Goal: Information Seeking & Learning: Learn about a topic

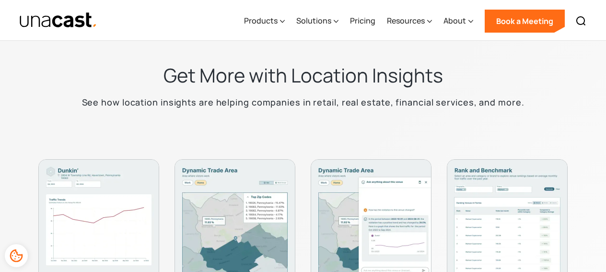
scroll to position [2553, 0]
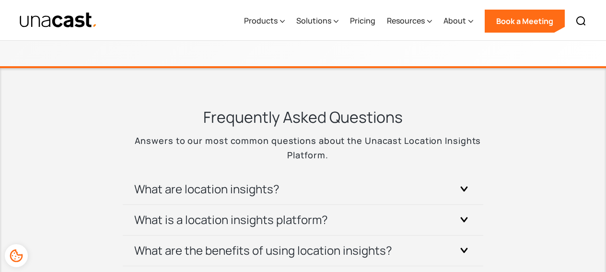
click at [168, 189] on h3 "What are location insights?" at bounding box center [206, 188] width 145 height 15
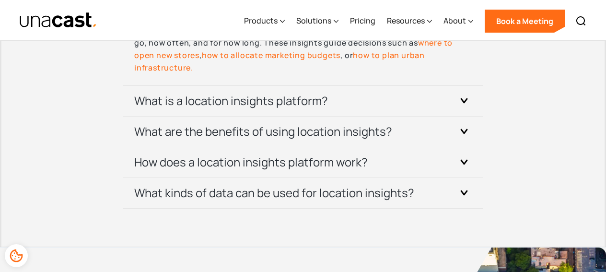
scroll to position [3263, 0]
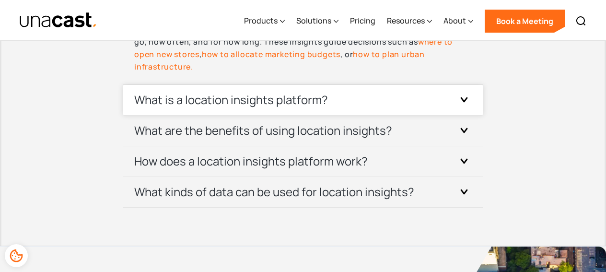
click at [193, 98] on h3 "What is a location insights platform?" at bounding box center [231, 99] width 194 height 15
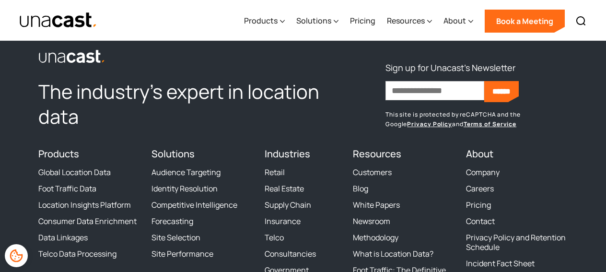
scroll to position [3886, 0]
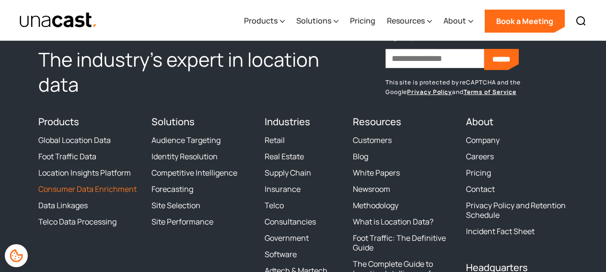
click at [106, 192] on link "Consumer Data Enrichment" at bounding box center [87, 189] width 98 height 10
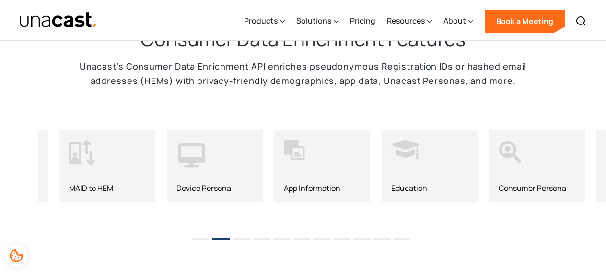
scroll to position [948, 0]
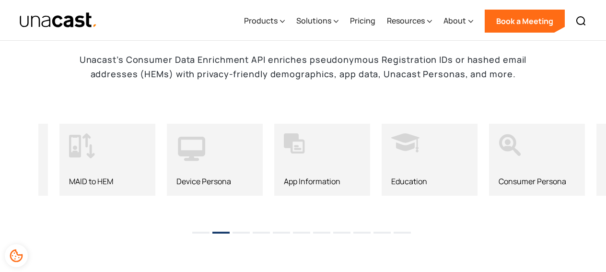
click at [204, 231] on li "1" at bounding box center [200, 229] width 17 height 14
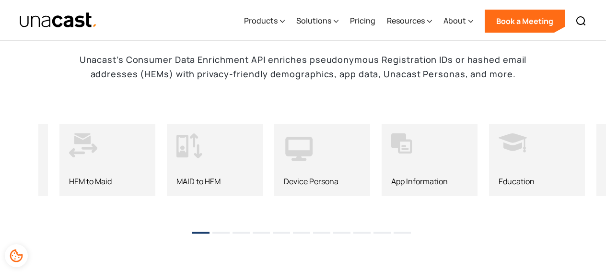
click at [241, 232] on button "3" at bounding box center [240, 232] width 17 height 2
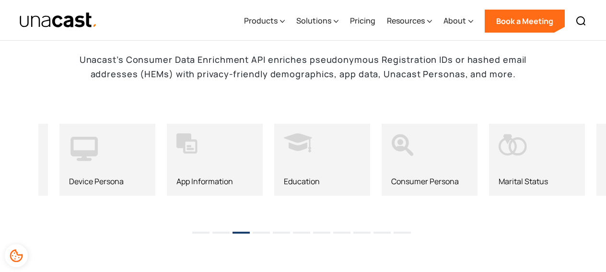
click at [263, 232] on button "4" at bounding box center [261, 232] width 17 height 2
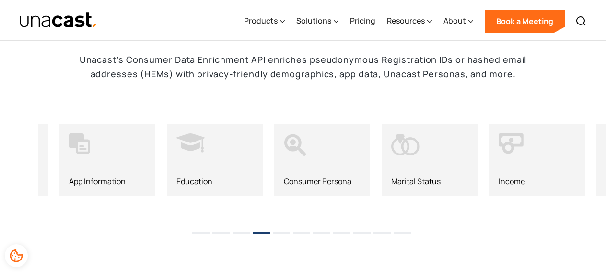
click at [274, 232] on button "5" at bounding box center [281, 232] width 17 height 2
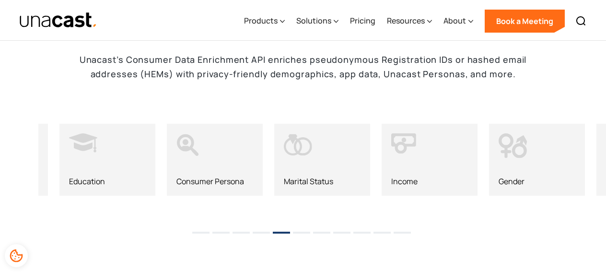
click at [296, 231] on button "6" at bounding box center [301, 232] width 17 height 2
click at [319, 229] on li "7" at bounding box center [321, 229] width 17 height 14
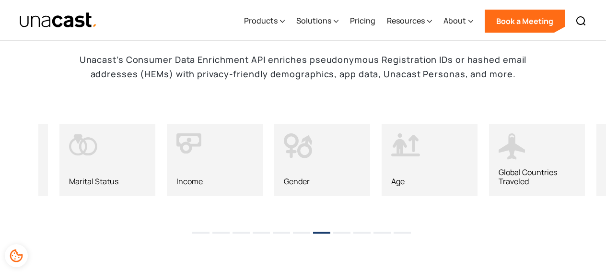
click at [341, 227] on li "8" at bounding box center [341, 229] width 17 height 14
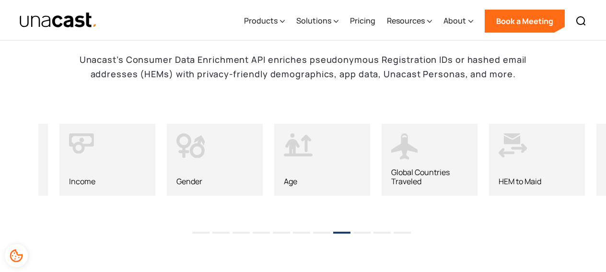
click at [365, 232] on button "9" at bounding box center [361, 232] width 17 height 2
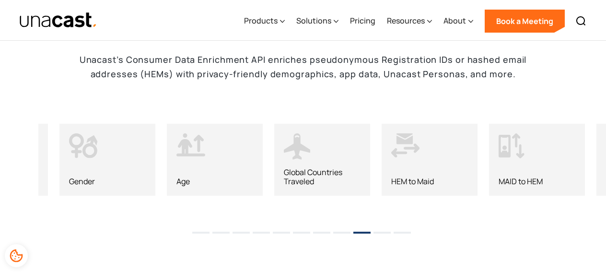
click at [382, 231] on button "10" at bounding box center [381, 232] width 17 height 2
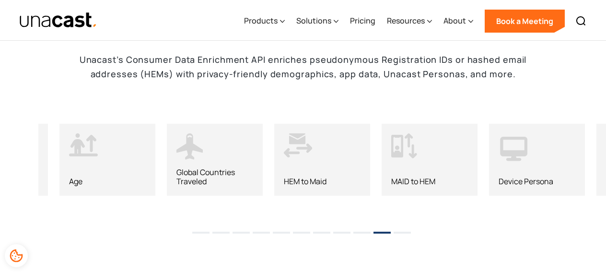
click at [403, 232] on button "11" at bounding box center [401, 232] width 17 height 2
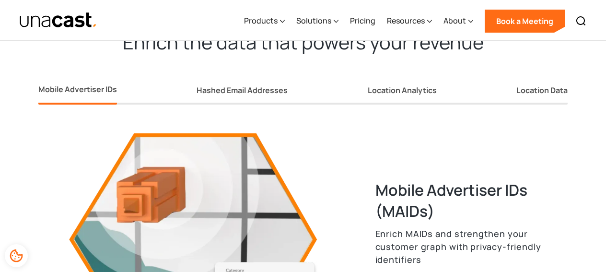
scroll to position [1213, 0]
